Goal: Task Accomplishment & Management: Use online tool/utility

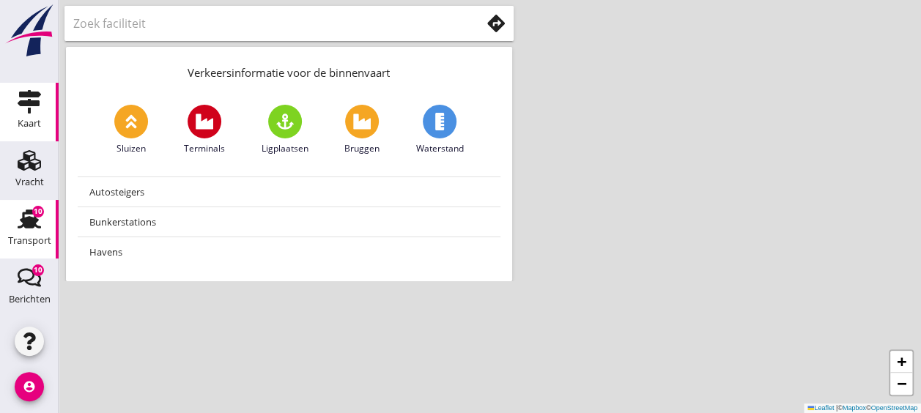
click at [37, 211] on div "10" at bounding box center [38, 212] width 12 height 12
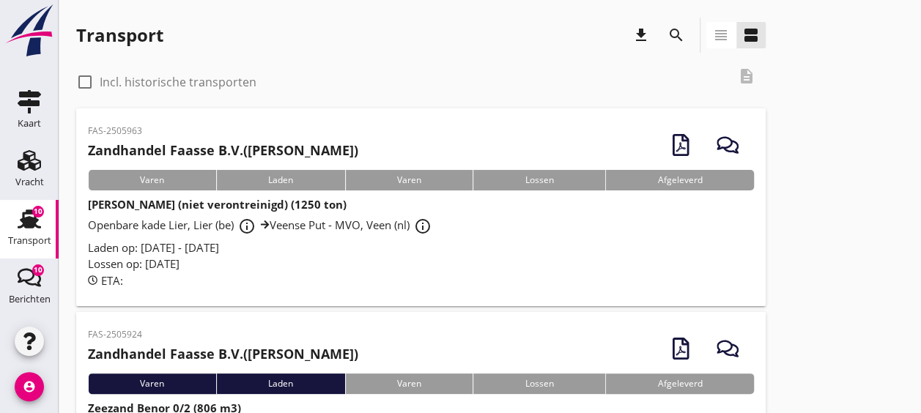
scroll to position [103, 0]
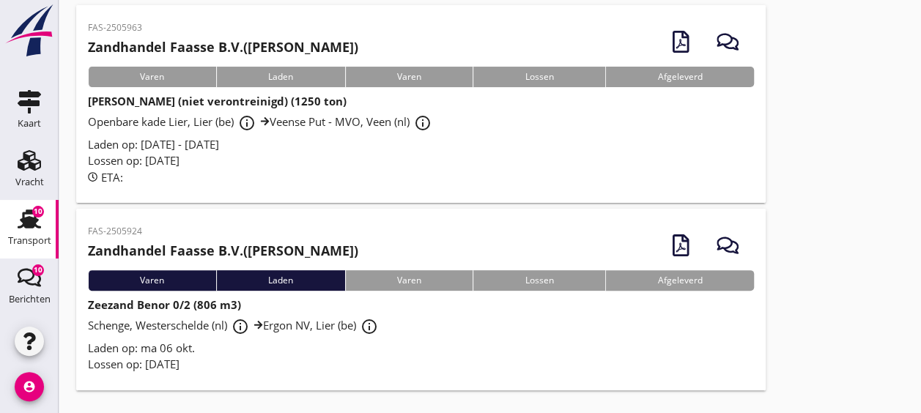
click at [481, 308] on div "Zeezand Benor 0/2 (806 m3) Schenge, Westerschelde (nl) info_outline Ergon NV, L…" at bounding box center [421, 335] width 666 height 76
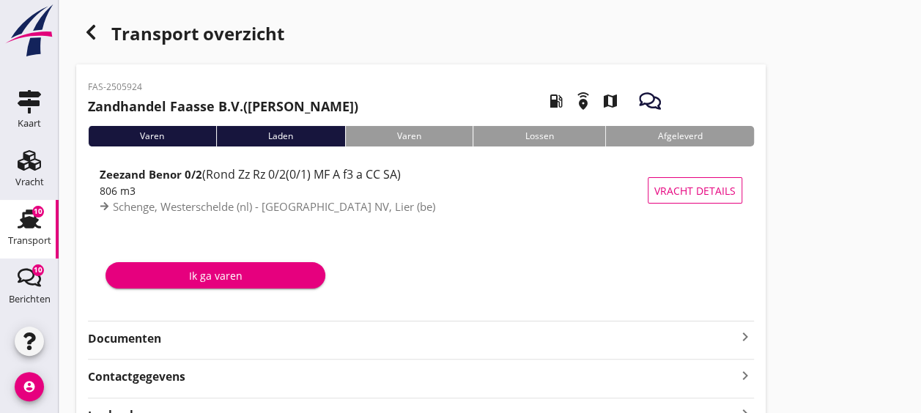
click at [169, 340] on strong "Documenten" at bounding box center [412, 339] width 649 height 17
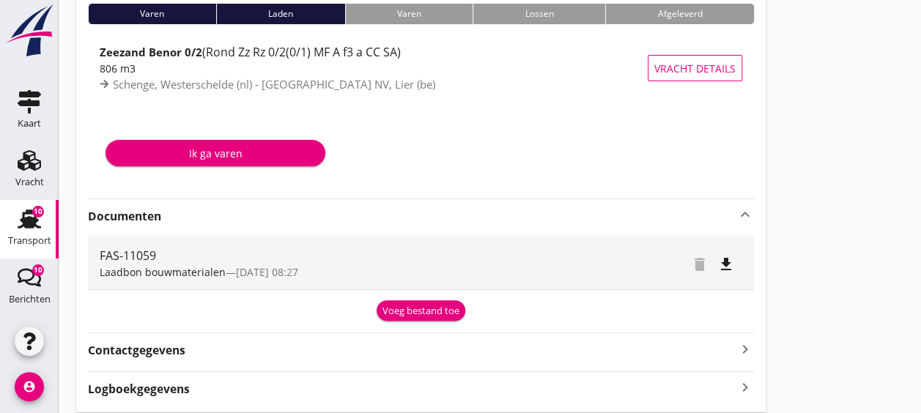
scroll to position [124, 0]
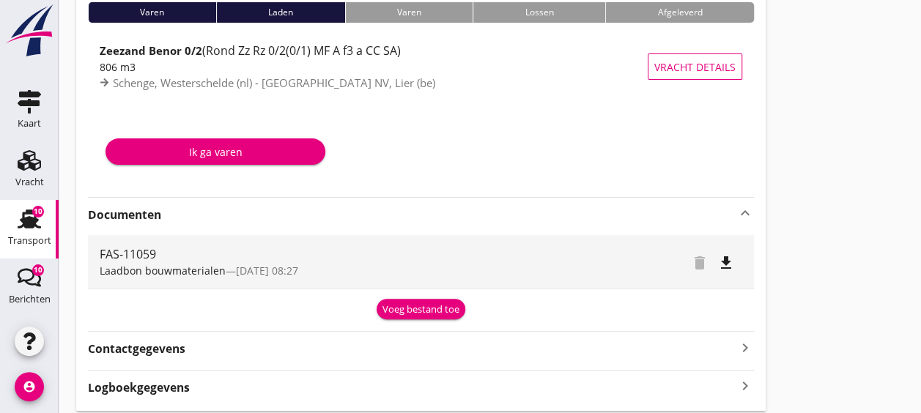
click at [407, 315] on div "Voeg bestand toe" at bounding box center [421, 310] width 77 height 15
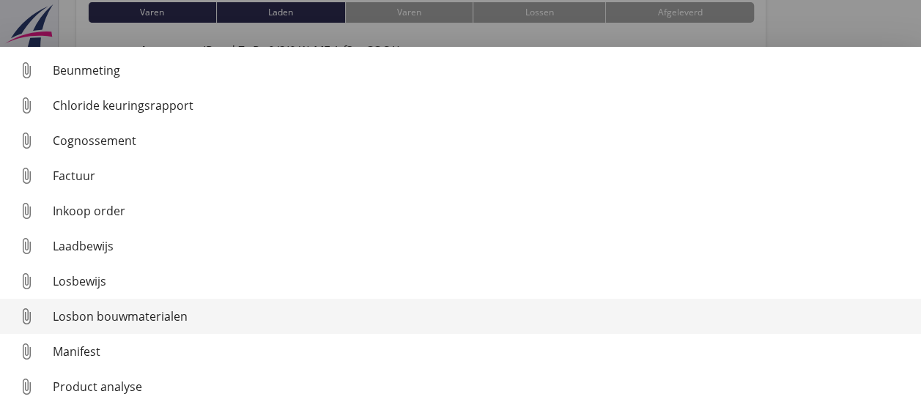
click at [225, 310] on div "Losbon bouwmaterialen" at bounding box center [481, 317] width 857 height 18
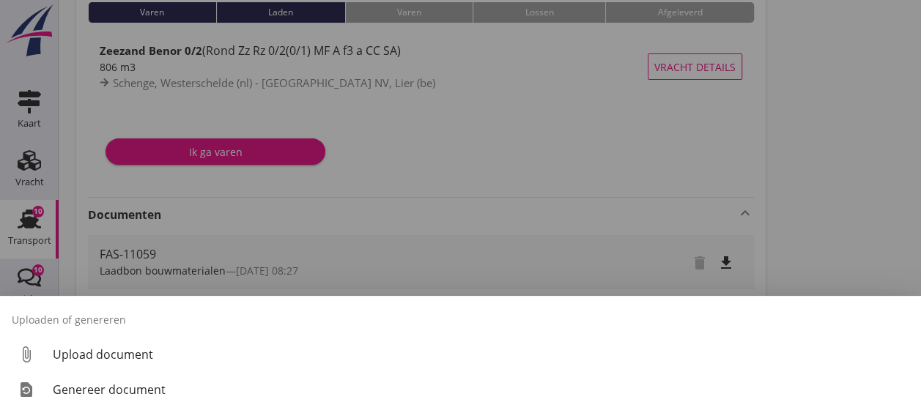
click at [212, 408] on div "Uploaden of genereren attach_file Upload document restore_page Genereer document" at bounding box center [460, 354] width 921 height 117
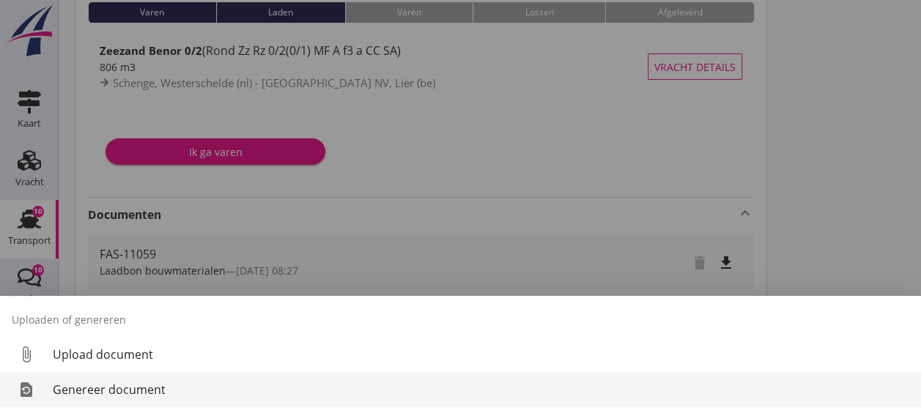
click at [215, 391] on div "Genereer document" at bounding box center [481, 390] width 857 height 18
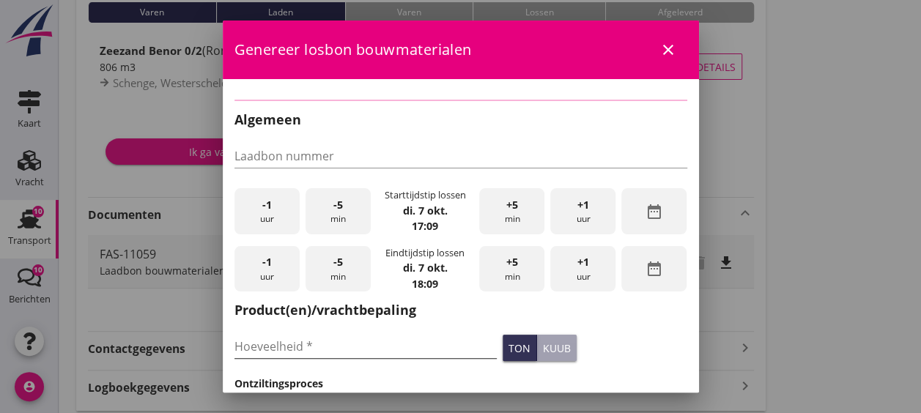
type input "FAS-11059"
type input "806"
checkbox input "true"
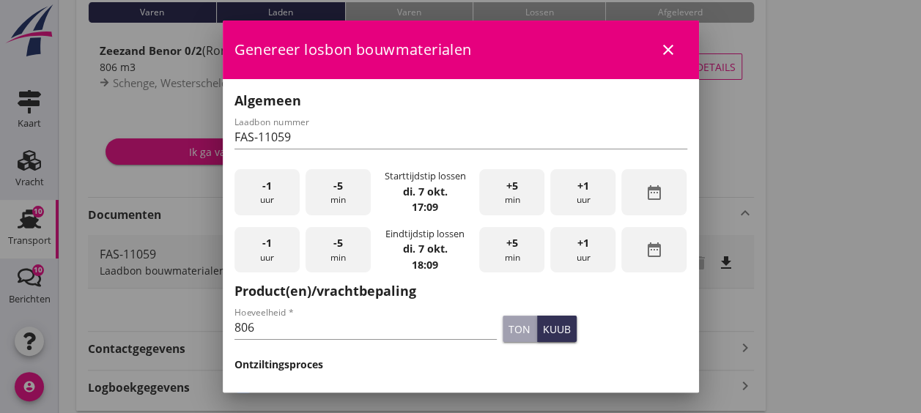
click at [558, 192] on div "+1 uur" at bounding box center [582, 192] width 65 height 46
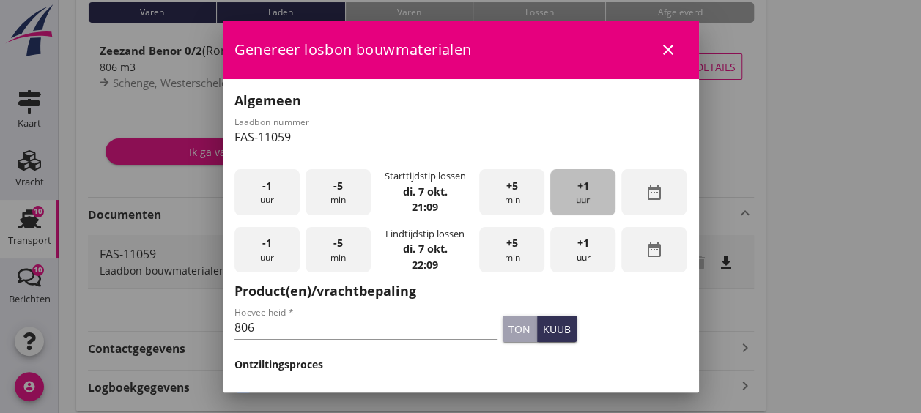
click at [558, 192] on div "+1 uur" at bounding box center [582, 192] width 65 height 46
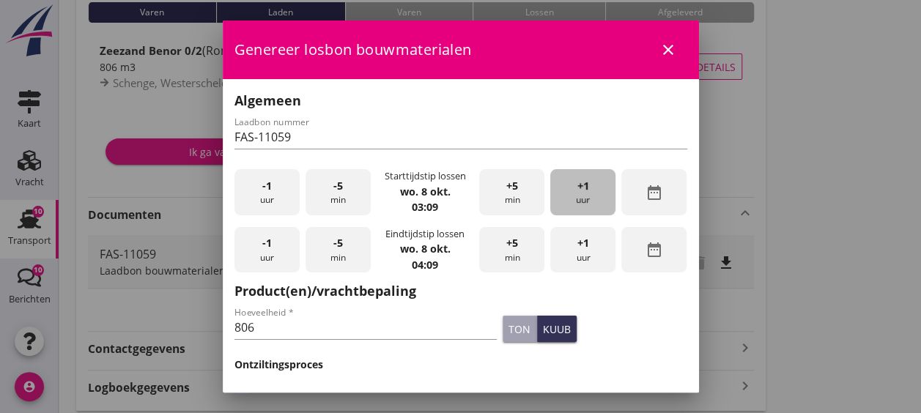
click at [558, 192] on div "+1 uur" at bounding box center [582, 192] width 65 height 46
click at [318, 199] on div "-5 min" at bounding box center [338, 192] width 65 height 46
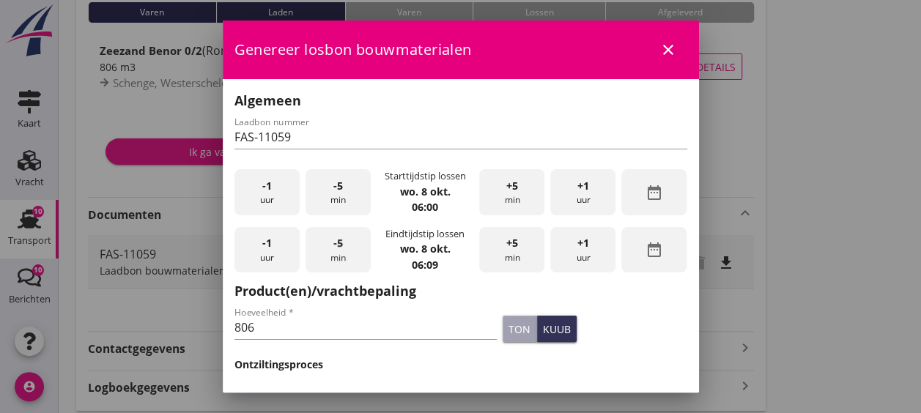
click at [340, 249] on div "-5 min" at bounding box center [338, 250] width 65 height 46
click at [566, 248] on div "+1 uur" at bounding box center [582, 250] width 65 height 46
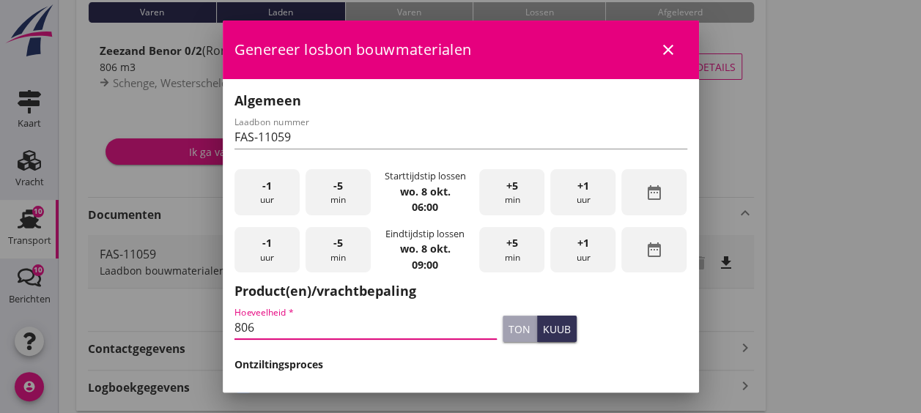
click at [446, 328] on input "806" at bounding box center [366, 327] width 263 height 23
type input "8"
type input "1191"
click at [520, 330] on button "ton" at bounding box center [520, 329] width 34 height 26
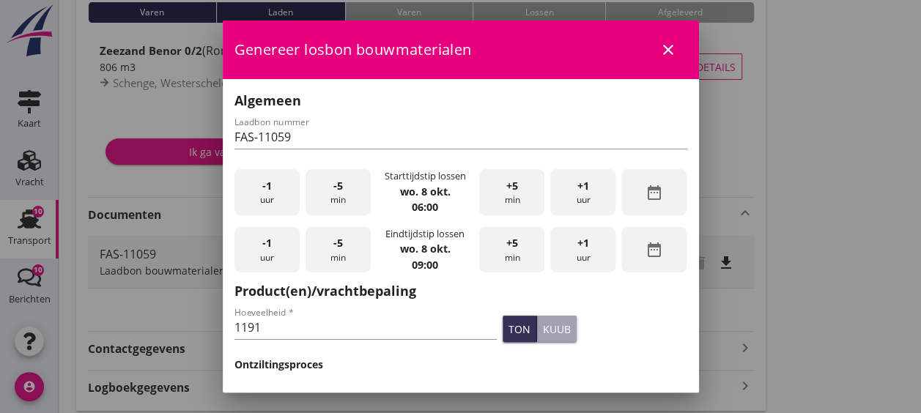
click at [588, 322] on div "ton kuub" at bounding box center [595, 329] width 191 height 32
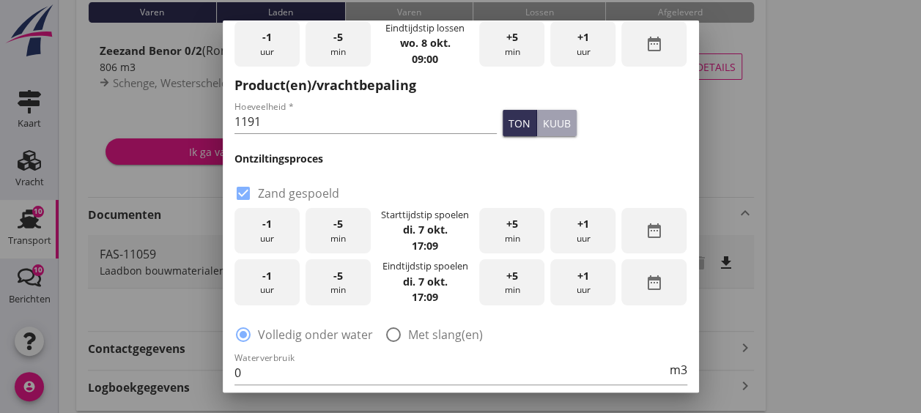
scroll to position [210, 0]
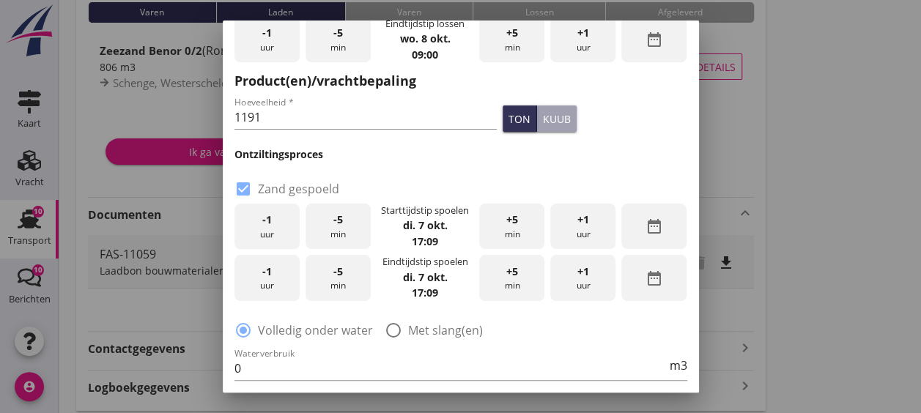
click at [280, 221] on div "-1 uur" at bounding box center [267, 227] width 65 height 46
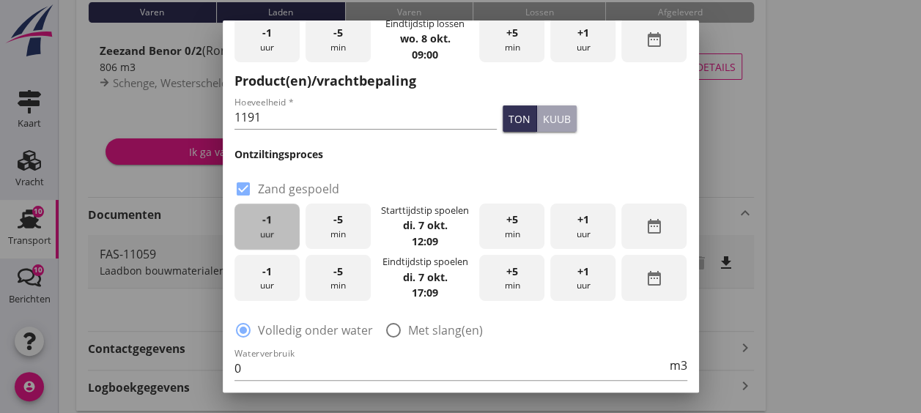
click at [280, 221] on div "-1 uur" at bounding box center [267, 227] width 65 height 46
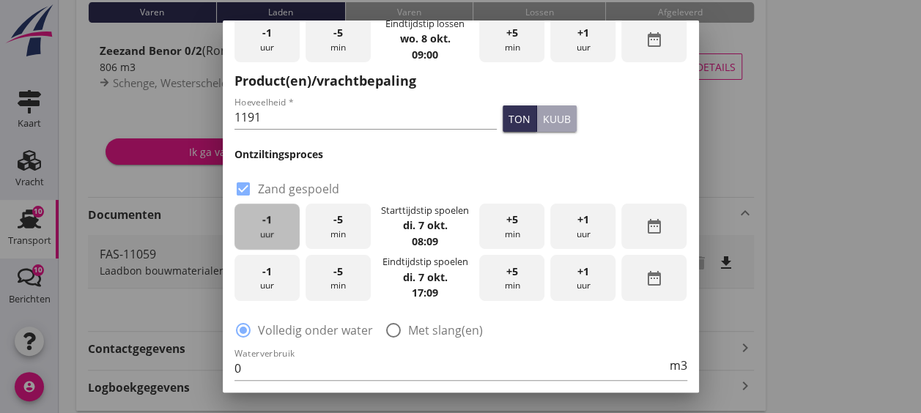
click at [280, 221] on div "-1 uur" at bounding box center [267, 227] width 65 height 46
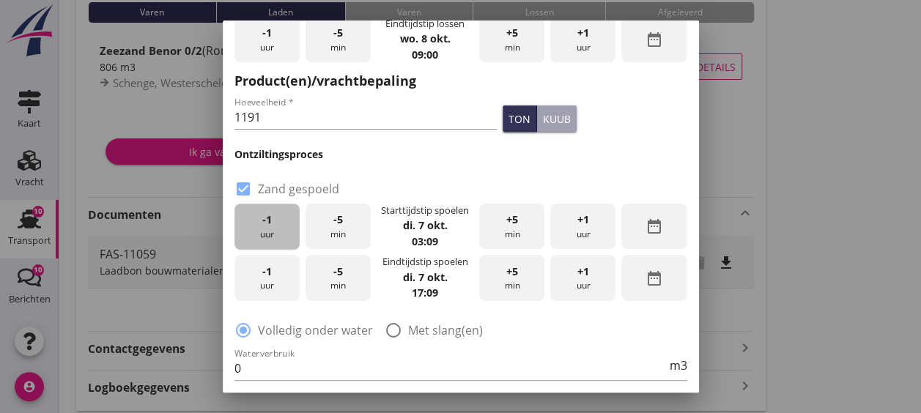
click at [280, 221] on div "-1 uur" at bounding box center [267, 227] width 65 height 46
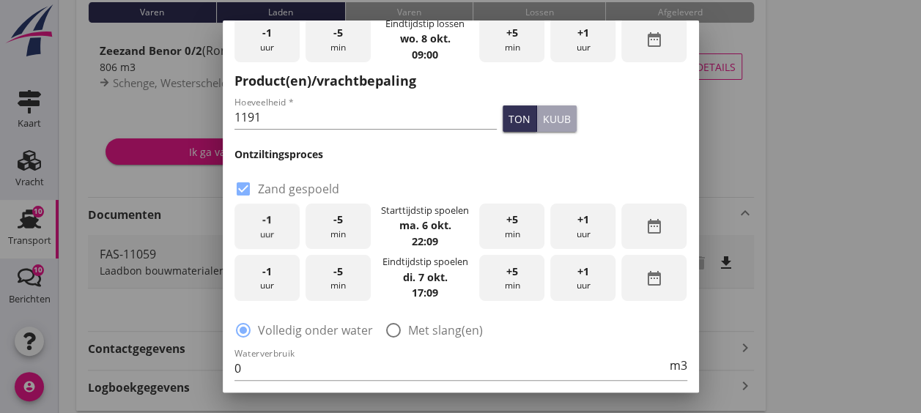
click at [280, 221] on div "-1 uur" at bounding box center [267, 227] width 65 height 46
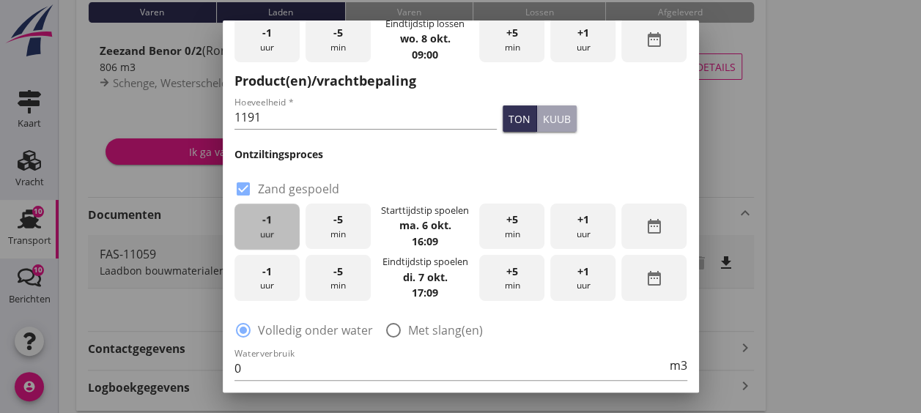
click at [280, 221] on div "-1 uur" at bounding box center [267, 227] width 65 height 46
click at [506, 223] on span "+5" at bounding box center [512, 220] width 12 height 16
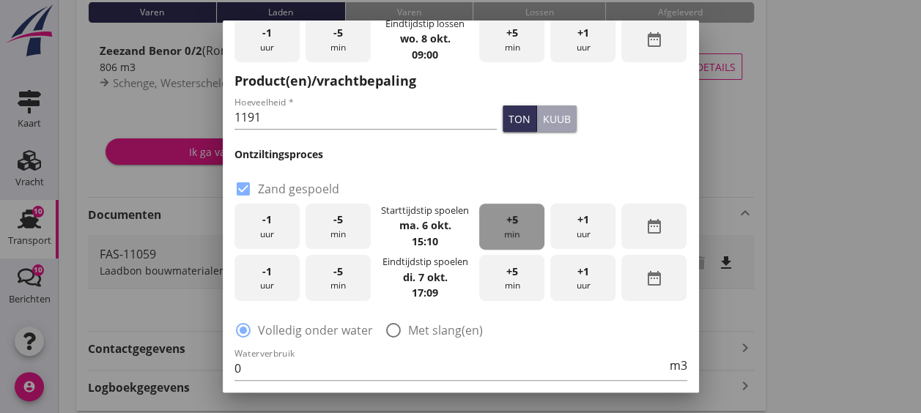
click at [506, 223] on span "+5" at bounding box center [512, 220] width 12 height 16
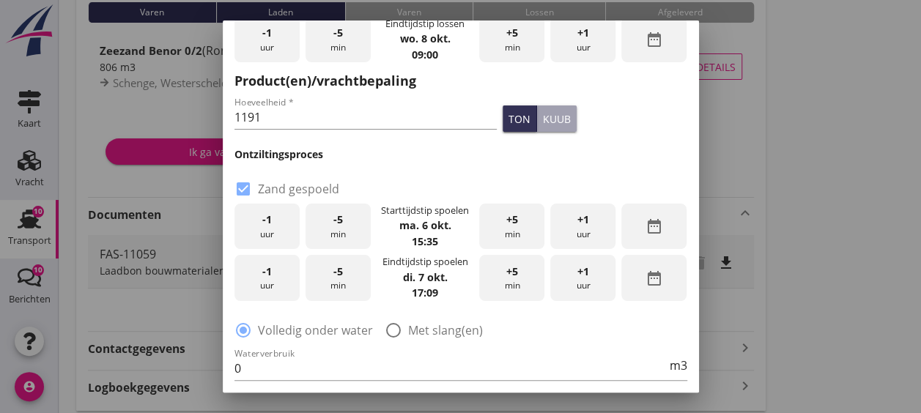
click at [259, 276] on div "-1 uur" at bounding box center [267, 278] width 65 height 46
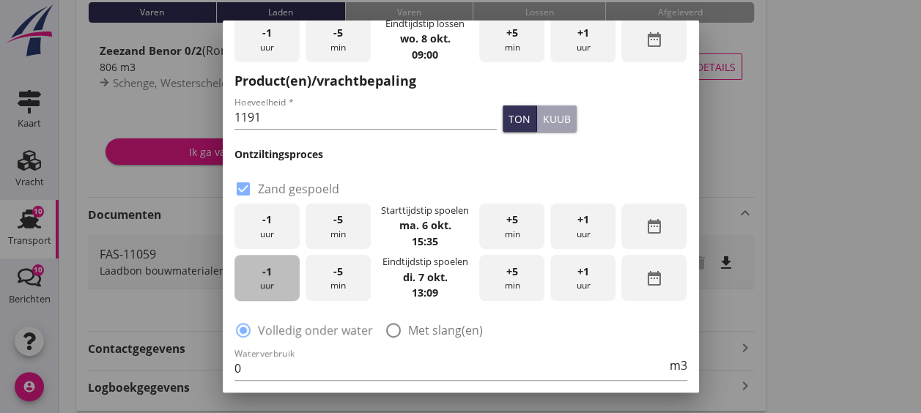
click at [259, 276] on div "-1 uur" at bounding box center [267, 278] width 65 height 46
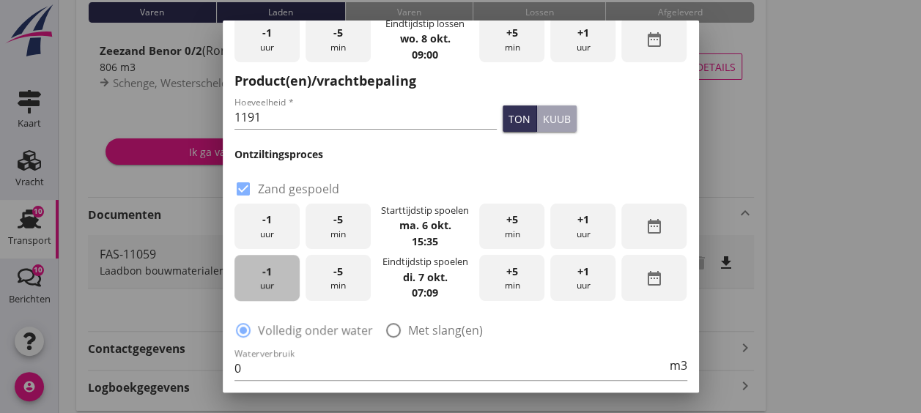
click at [259, 276] on div "-1 uur" at bounding box center [267, 278] width 65 height 46
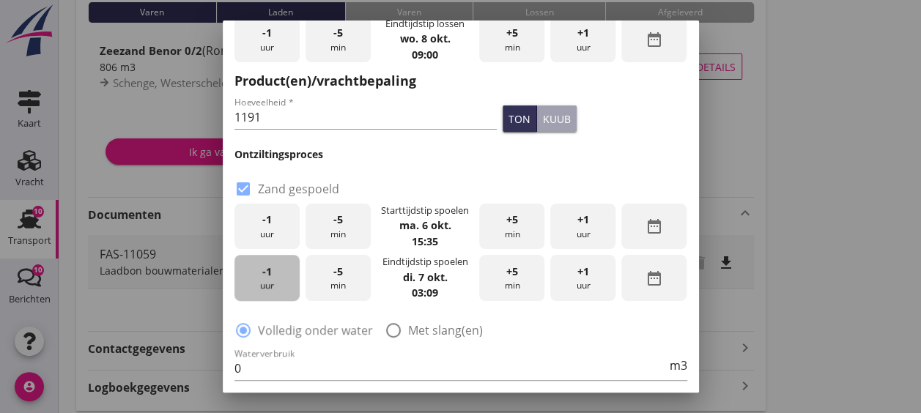
click at [259, 276] on div "-1 uur" at bounding box center [267, 278] width 65 height 46
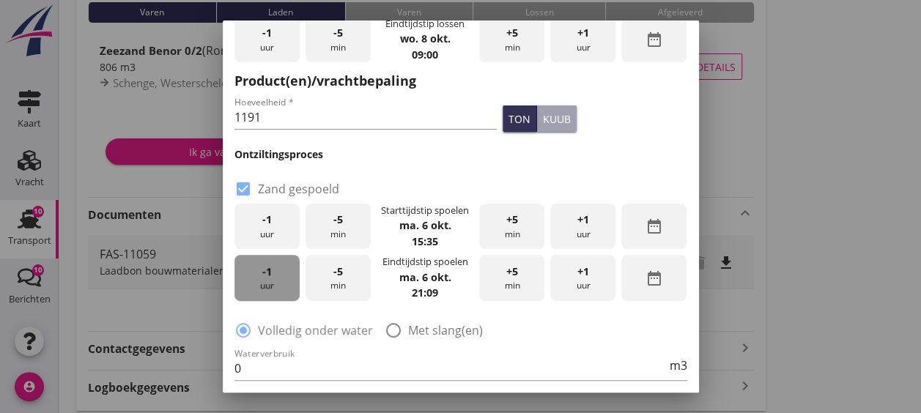
click at [259, 276] on div "-1 uur" at bounding box center [267, 278] width 65 height 46
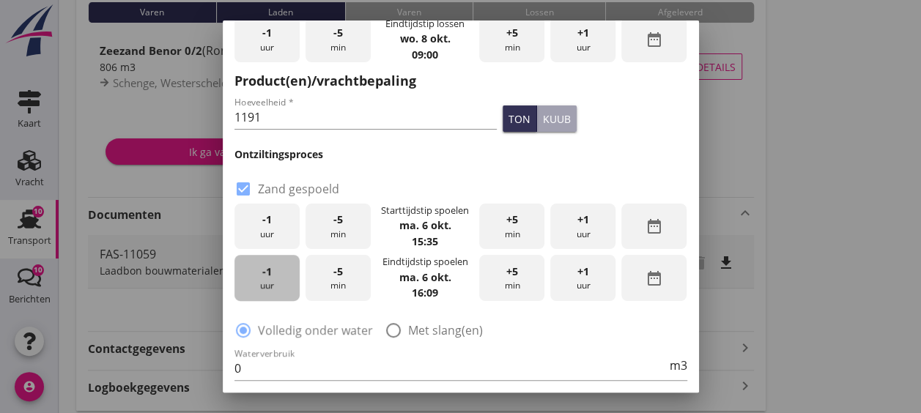
click at [259, 276] on div "-1 uur" at bounding box center [267, 278] width 65 height 46
click at [586, 273] on div "+1 uur" at bounding box center [582, 278] width 65 height 46
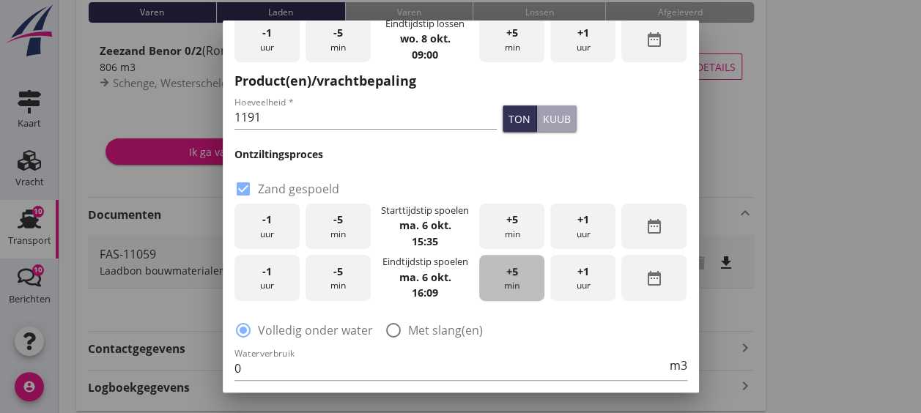
click at [528, 267] on div "+5 min" at bounding box center [511, 278] width 65 height 46
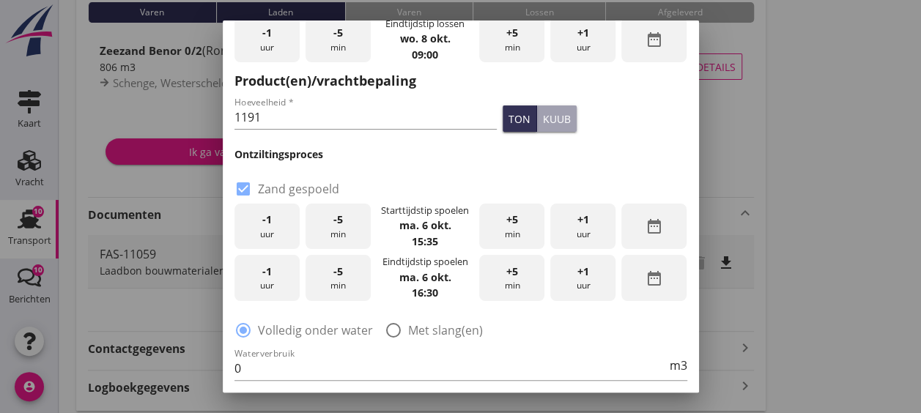
click at [556, 320] on div "radio_button_checked Volledig onder water radio_button_unchecked Met slang(en)" at bounding box center [461, 329] width 453 height 21
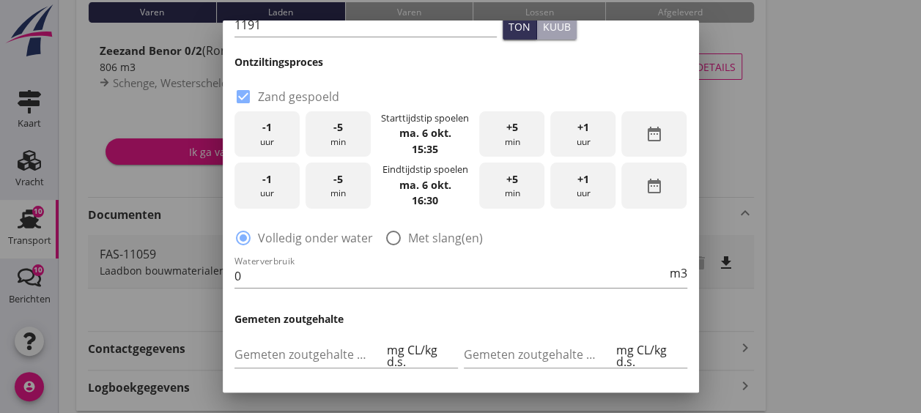
scroll to position [304, 0]
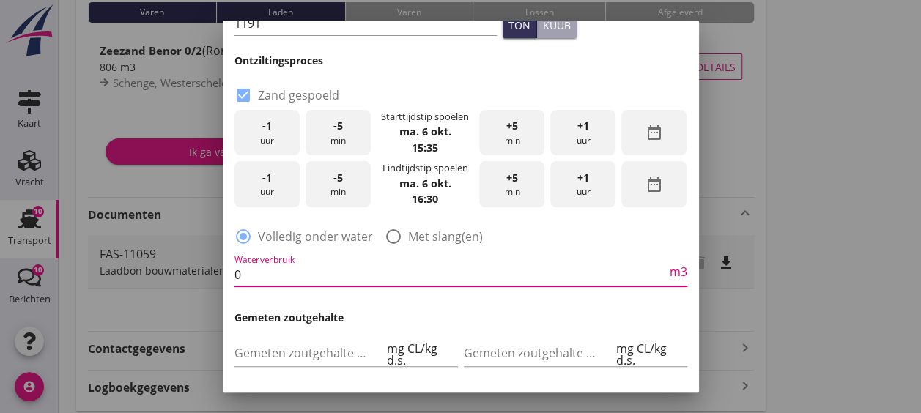
click at [449, 283] on input "0" at bounding box center [451, 274] width 432 height 23
type input "0"
type input "400"
click at [490, 302] on div "Waterverbruik 400 m3" at bounding box center [461, 276] width 459 height 56
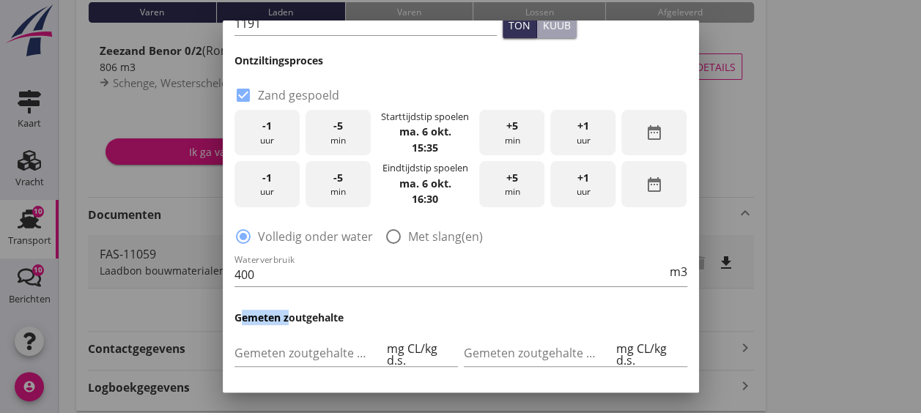
click at [490, 302] on div "Waterverbruik 400 m3" at bounding box center [461, 276] width 459 height 56
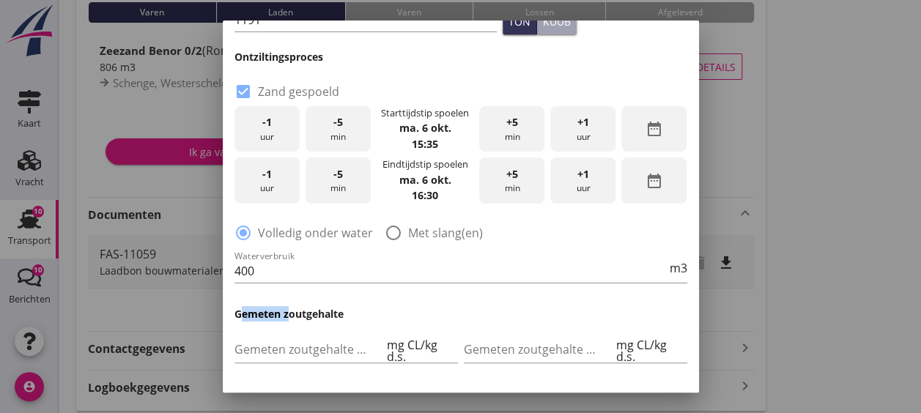
scroll to position [310, 0]
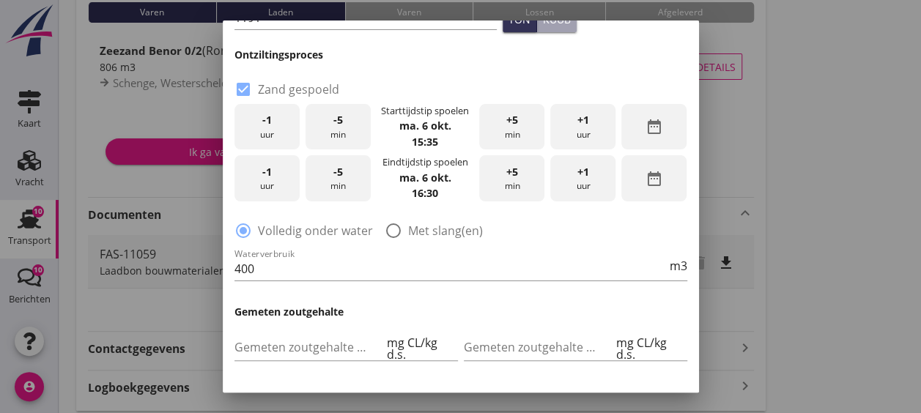
click at [490, 302] on div "Algemeen Laadbon nummer FAS-11059 -1 uur -5 min Starttijdstip lossen [DATE] 06:…" at bounding box center [461, 162] width 453 height 762
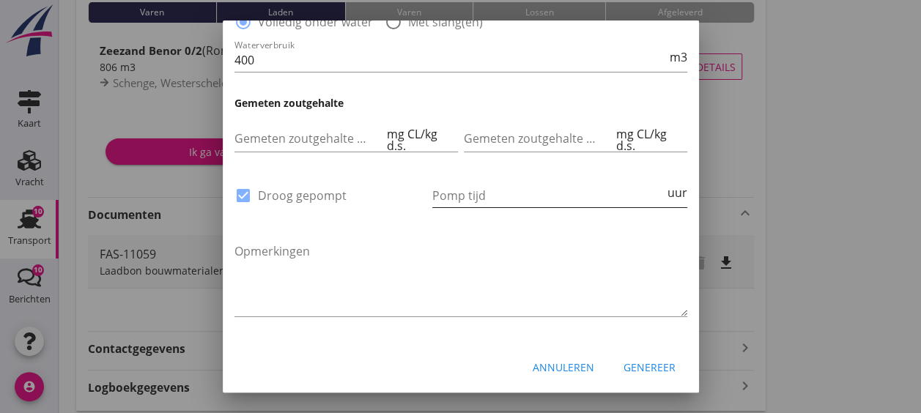
click at [586, 198] on input "Pomp tijd" at bounding box center [548, 195] width 232 height 23
click at [584, 240] on textarea "Opmerkingen" at bounding box center [461, 278] width 453 height 77
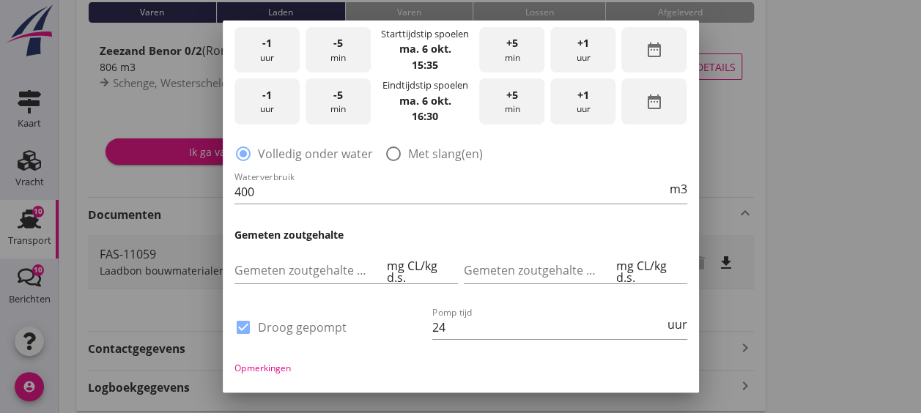
scroll to position [476, 0]
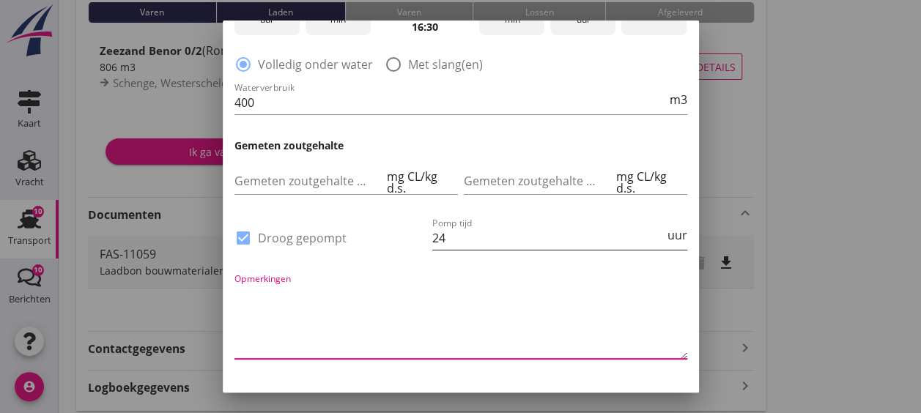
click at [526, 244] on input "24" at bounding box center [548, 237] width 232 height 23
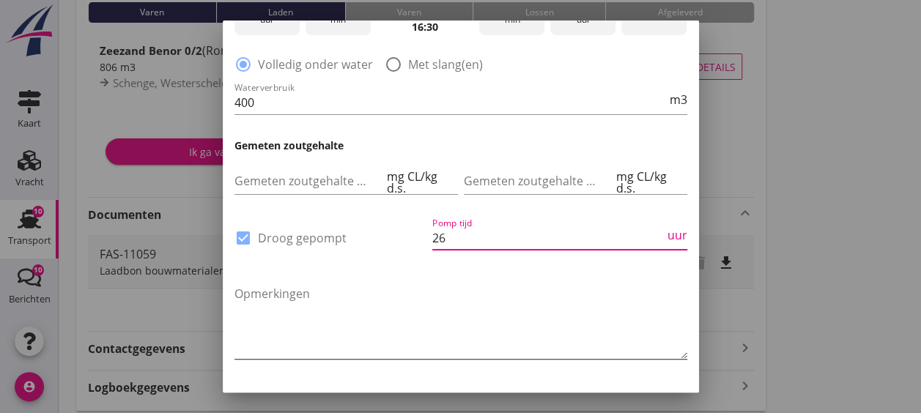
type input "26"
click at [539, 299] on textarea "Opmerkingen" at bounding box center [461, 320] width 453 height 77
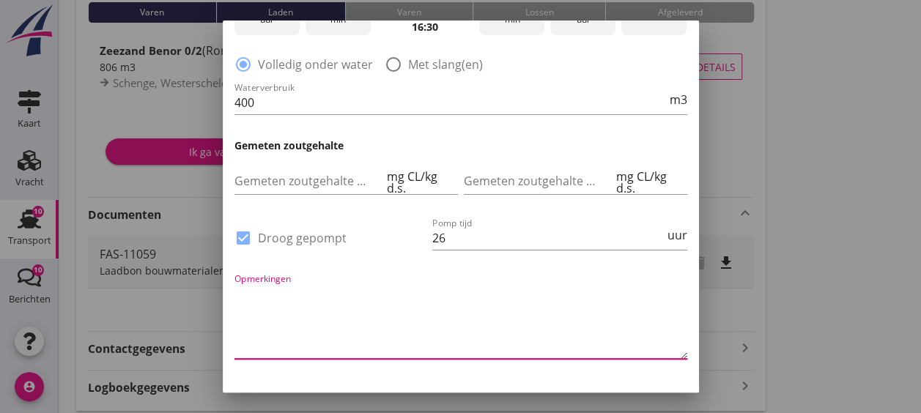
scroll to position [519, 0]
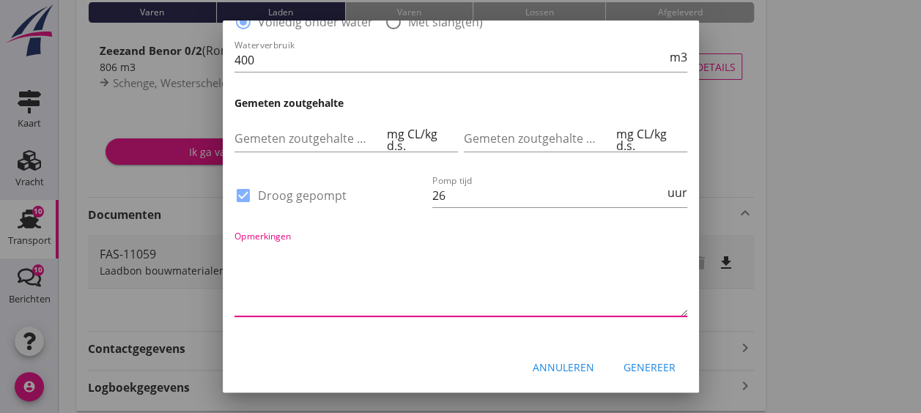
click at [628, 364] on div "Genereer" at bounding box center [650, 367] width 52 height 15
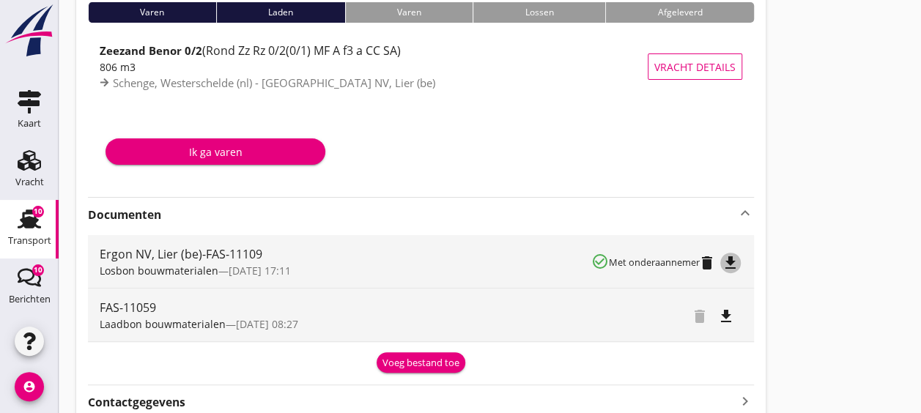
click at [728, 262] on icon "file_download" at bounding box center [731, 263] width 18 height 18
